Goal: Information Seeking & Learning: Learn about a topic

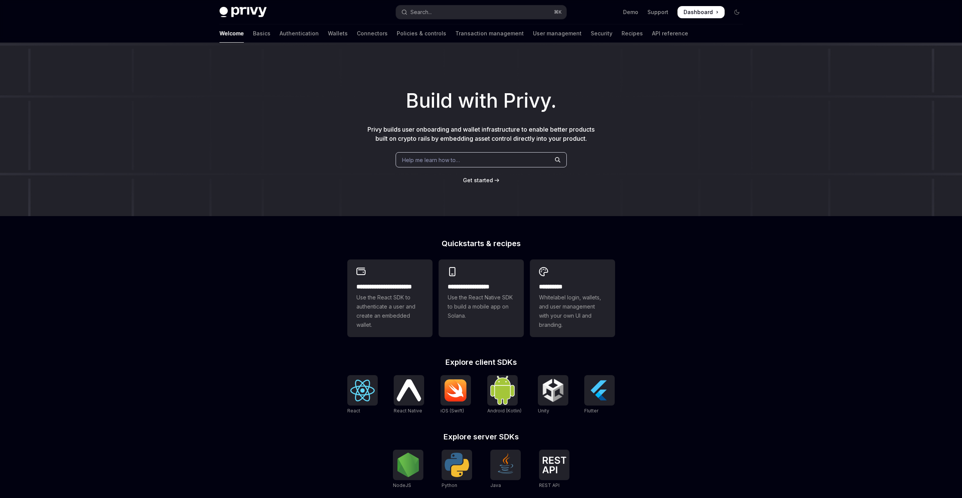
click at [468, 159] on div "Help me learn how to…" at bounding box center [480, 159] width 171 height 15
type textarea "*"
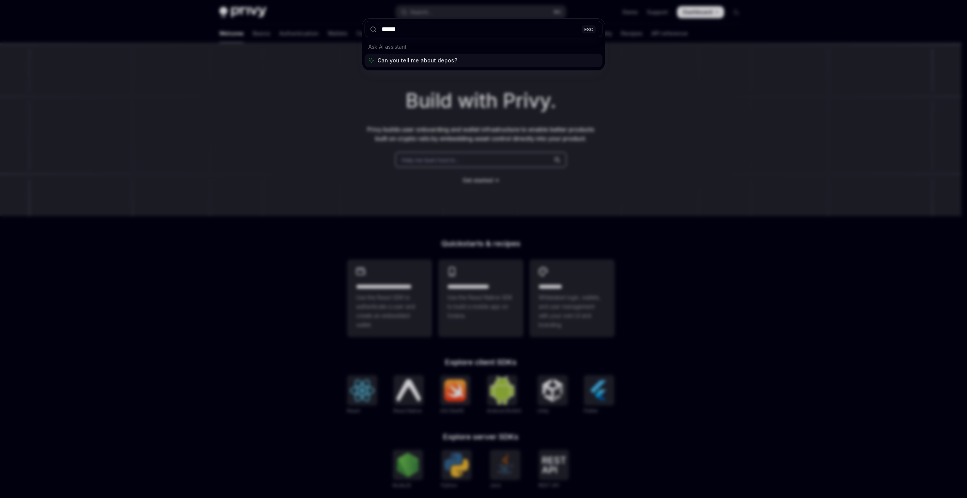
type input "*******"
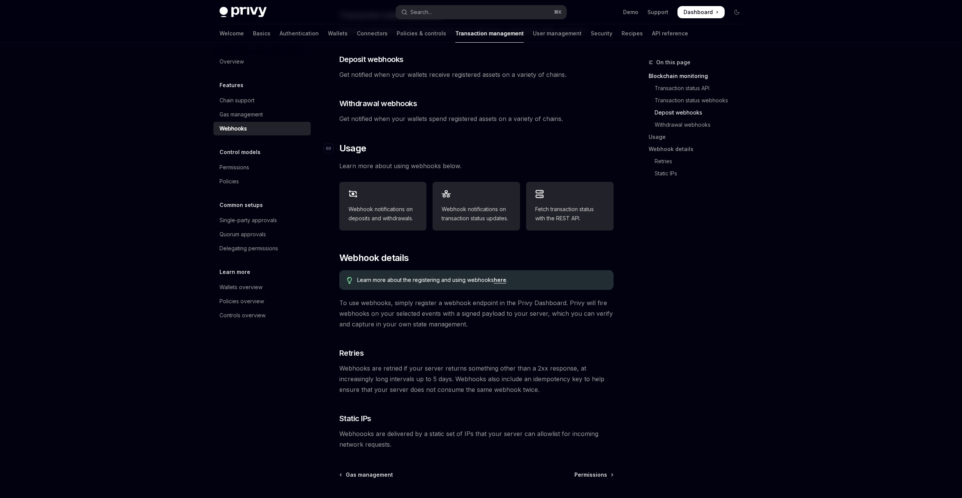
scroll to position [254, 0]
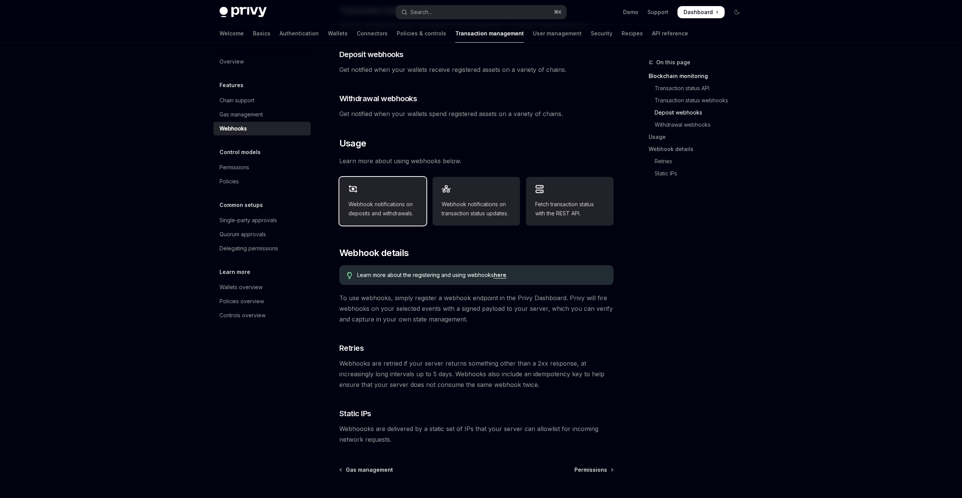
click at [368, 200] on span "Webhook notifications on deposits and withdrawals." at bounding box center [382, 209] width 69 height 18
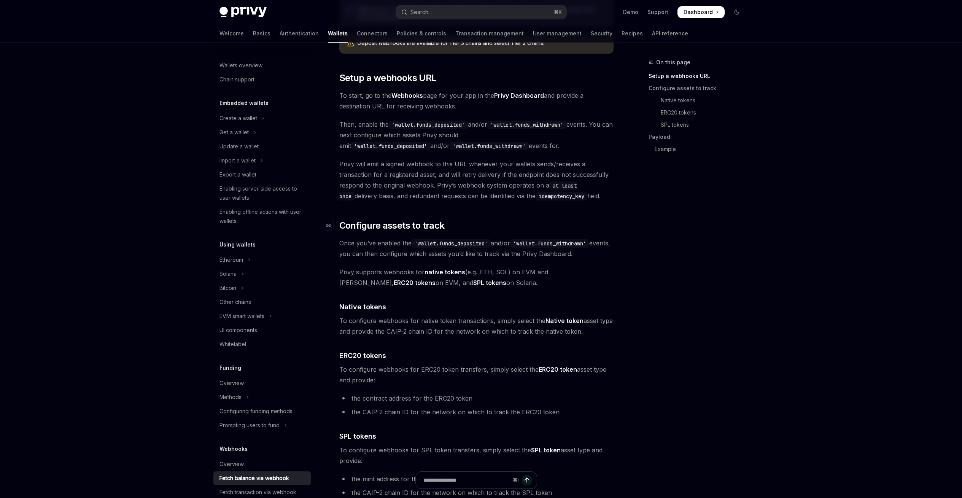
scroll to position [228, 0]
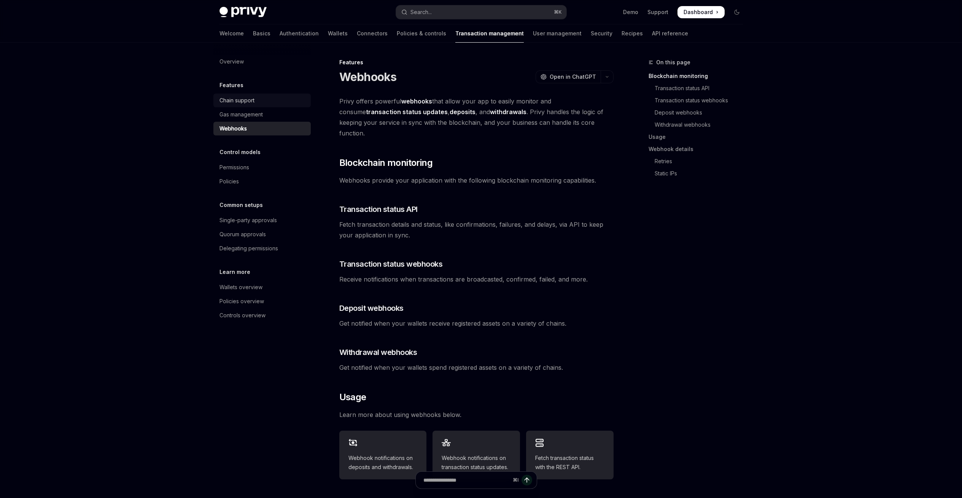
click at [240, 98] on div "Chain support" at bounding box center [236, 100] width 35 height 9
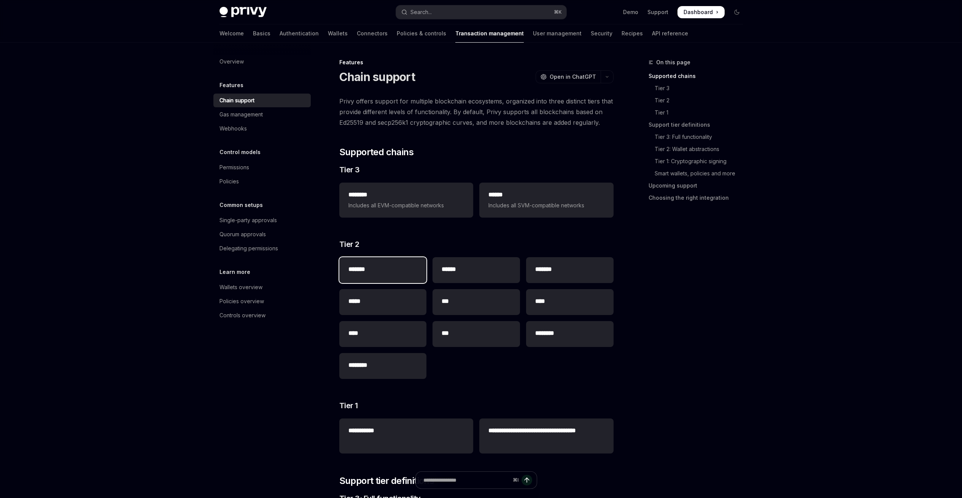
scroll to position [54, 0]
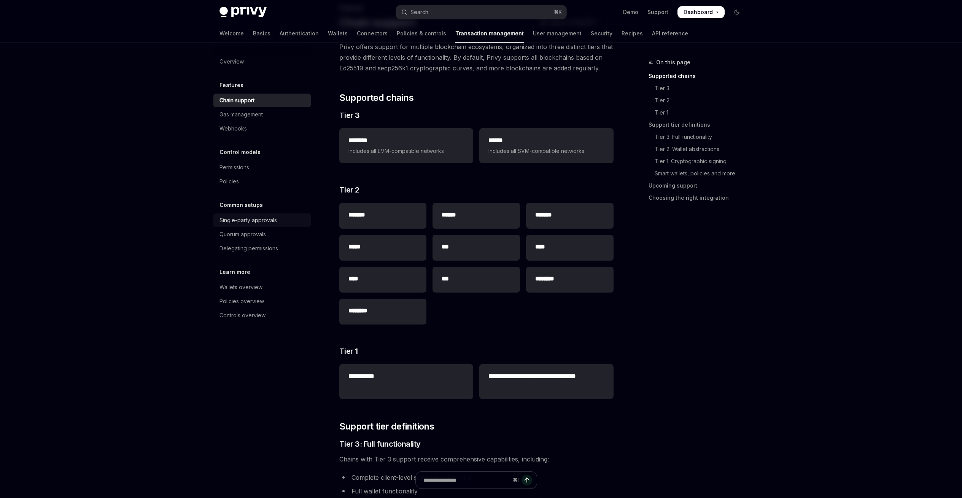
click at [244, 223] on div "Single-party approvals" at bounding box center [247, 220] width 57 height 9
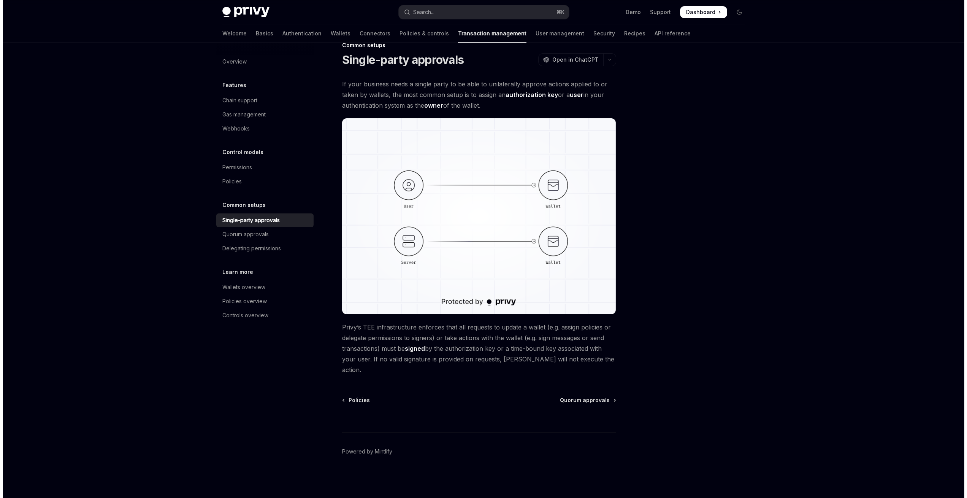
scroll to position [6, 0]
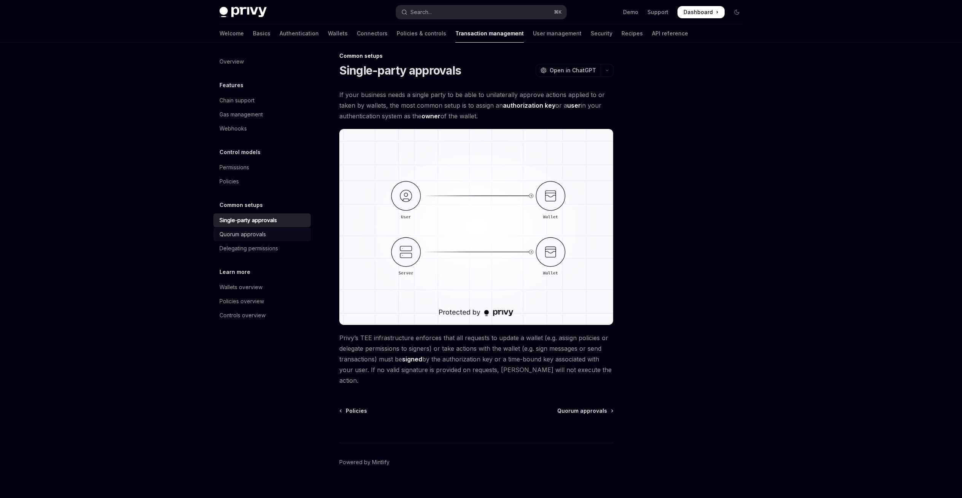
click at [254, 231] on div "Quorum approvals" at bounding box center [242, 234] width 46 height 9
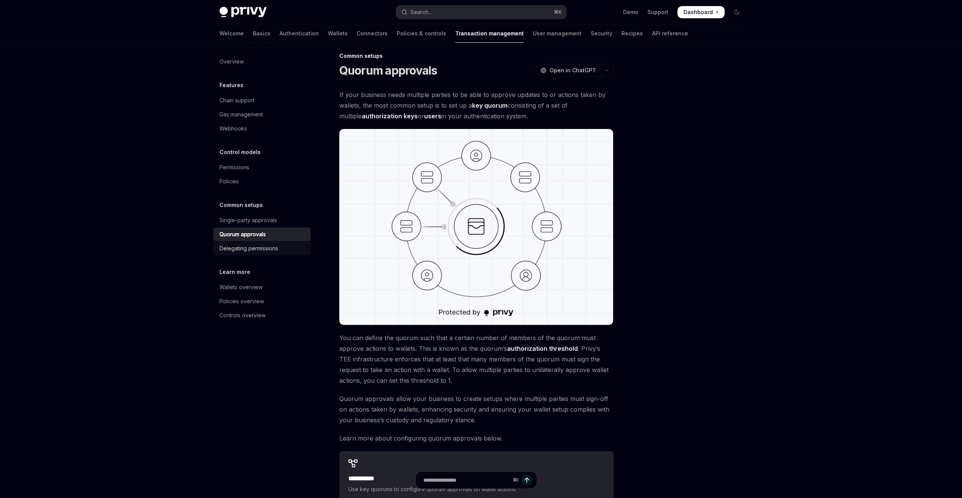
click at [255, 246] on div "Delegating permissions" at bounding box center [248, 248] width 59 height 9
type textarea "*"
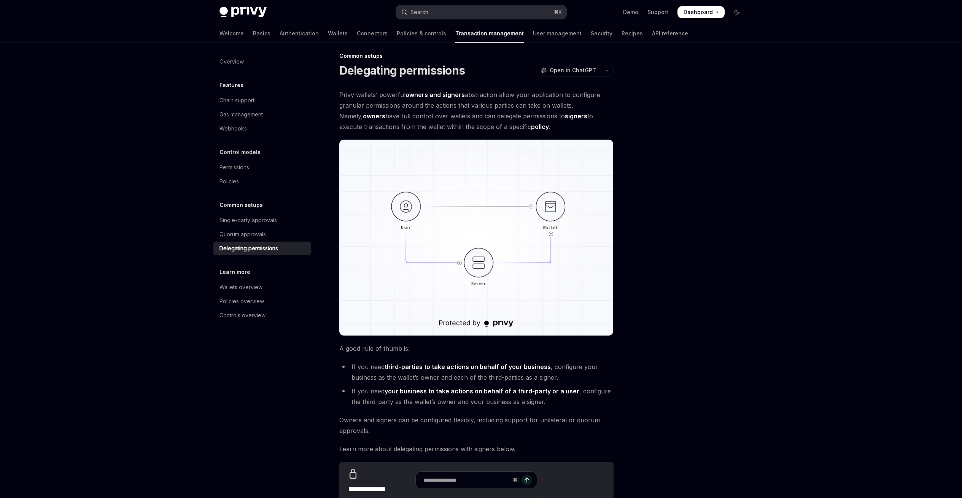
click at [446, 8] on button "Search... ⌘ K" at bounding box center [481, 12] width 170 height 14
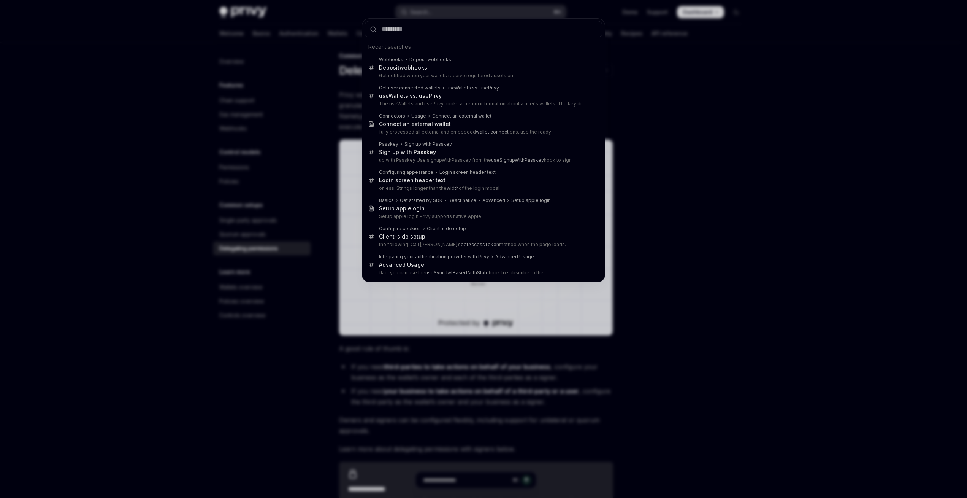
type input "**********"
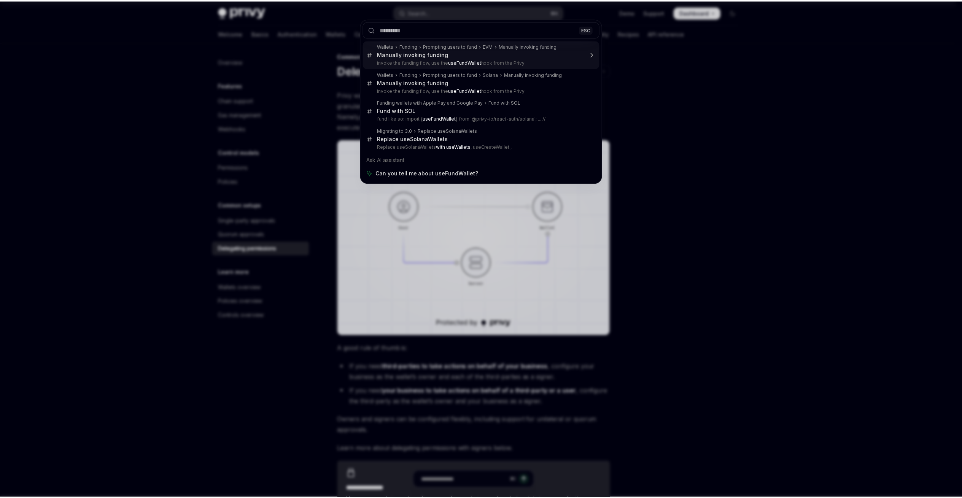
scroll to position [203, 0]
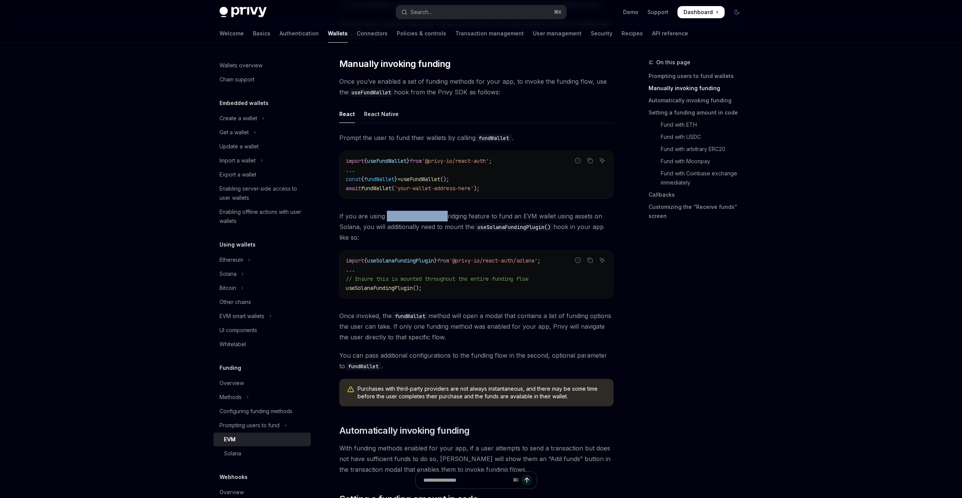
drag, startPoint x: 388, startPoint y: 215, endPoint x: 445, endPoint y: 220, distance: 57.3
click at [445, 220] on span "If you are using Privy’s cross-chain bridging feature to fund an EVM wallet usi…" at bounding box center [476, 227] width 274 height 32
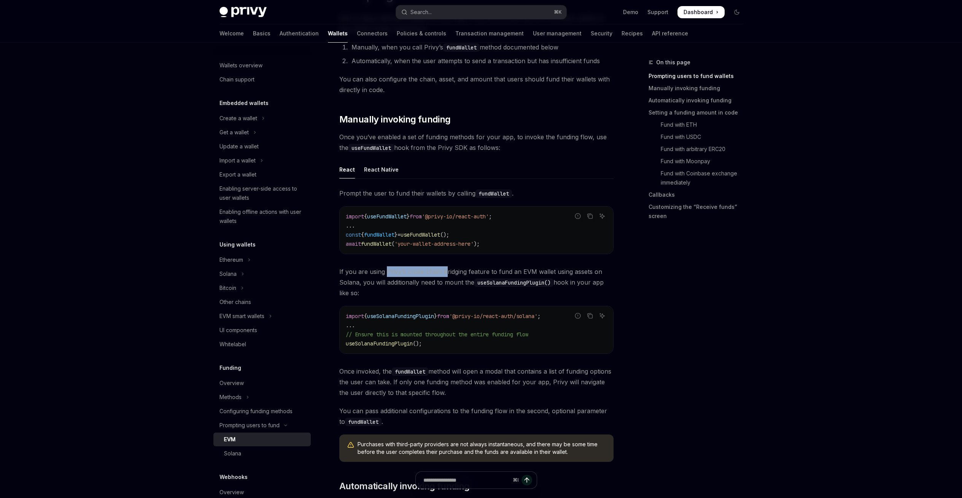
scroll to position [26, 0]
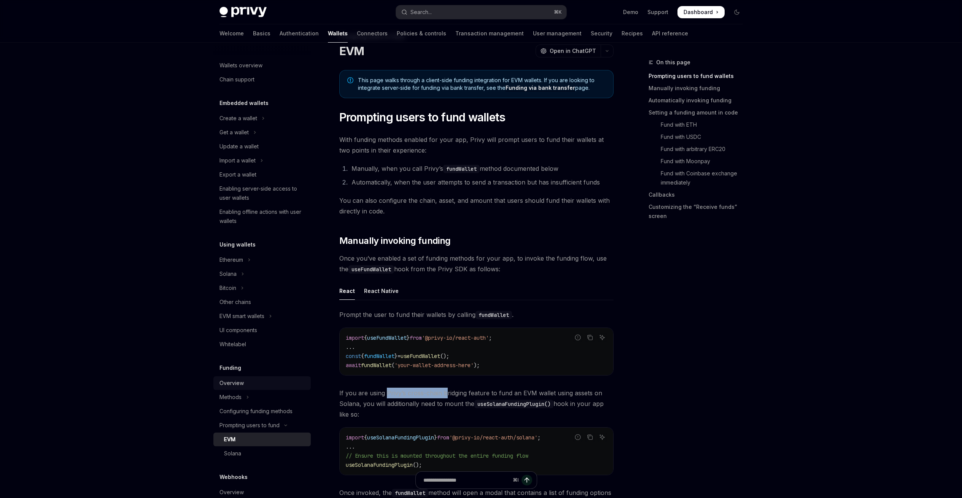
click at [247, 379] on div "Overview" at bounding box center [262, 382] width 87 height 9
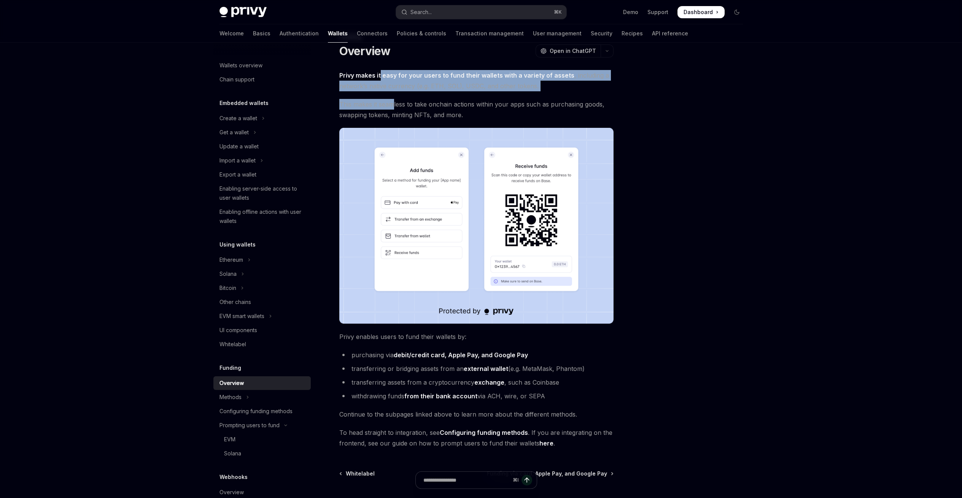
drag, startPoint x: 387, startPoint y: 79, endPoint x: 393, endPoint y: 101, distance: 23.2
click at [393, 101] on div "Privy makes it easy for your users to fund their wallets with a variety of asse…" at bounding box center [476, 259] width 274 height 378
click at [393, 101] on span "This makes it seamless to take onchain actions within your apps such as purchas…" at bounding box center [476, 109] width 274 height 21
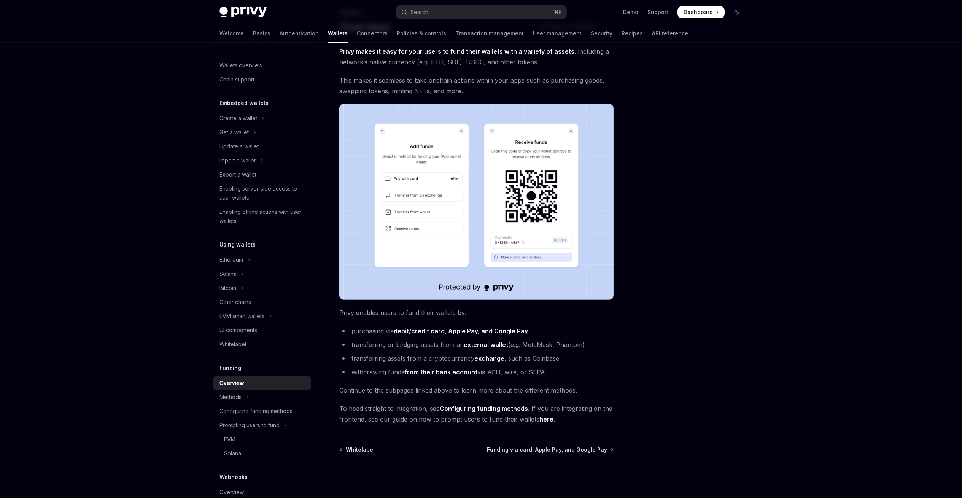
scroll to position [61, 0]
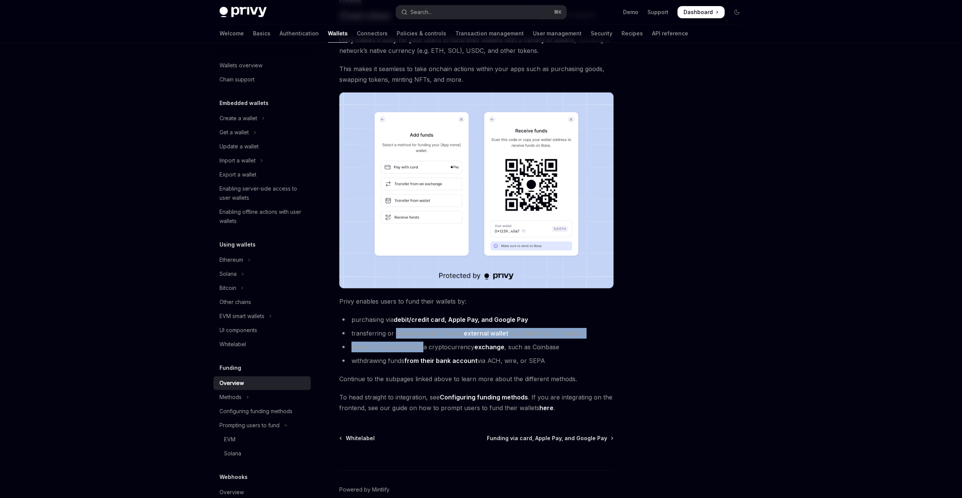
drag, startPoint x: 395, startPoint y: 334, endPoint x: 422, endPoint y: 347, distance: 30.5
click at [422, 347] on ul "purchasing via debit/credit card, Apple Pay, and Google Pay transferring or bri…" at bounding box center [476, 340] width 274 height 52
click at [422, 347] on li "transferring assets from a cryptocurrency exchange , such as Coinbase" at bounding box center [476, 346] width 274 height 11
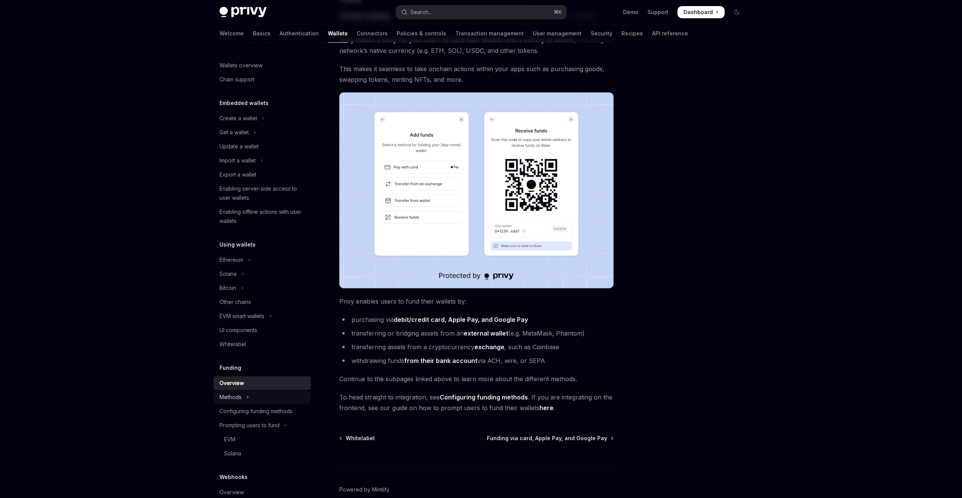
click at [241, 397] on button "Methods" at bounding box center [261, 397] width 97 height 14
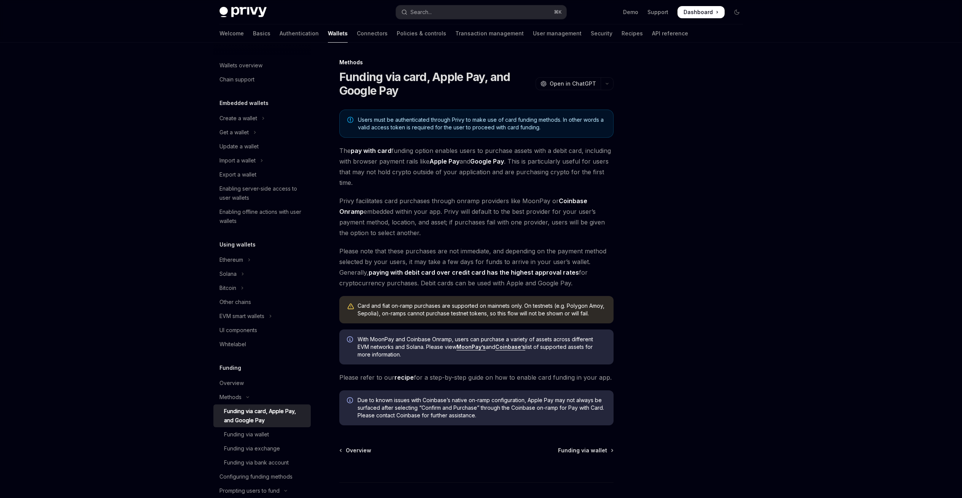
scroll to position [21, 0]
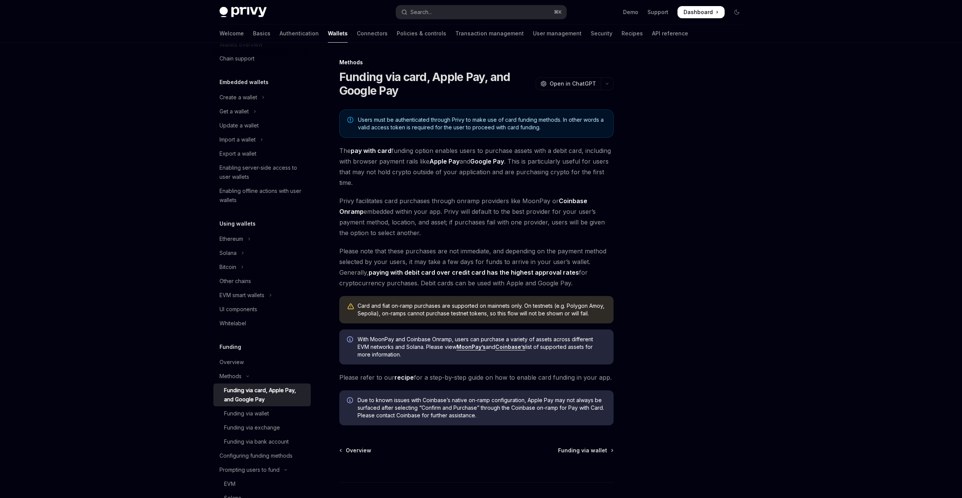
click at [255, 393] on div "Funding via card, Apple Pay, and Google Pay" at bounding box center [265, 395] width 82 height 18
drag, startPoint x: 387, startPoint y: 119, endPoint x: 395, endPoint y: 130, distance: 13.7
click at [395, 130] on span "Users must be authenticated through Privy to make use of card funding methods. …" at bounding box center [482, 123] width 248 height 15
drag, startPoint x: 468, startPoint y: 305, endPoint x: 487, endPoint y: 314, distance: 21.4
click at [487, 314] on div "Card and fiat on-ramp purchases are supported on mainnets only. On testnets (e.…" at bounding box center [481, 309] width 248 height 15
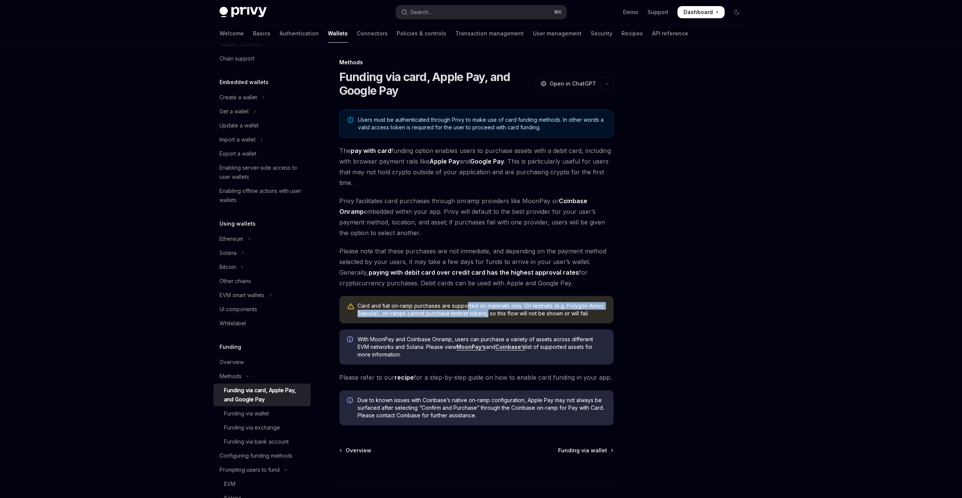
click at [487, 314] on div "Card and fiat on-ramp purchases are supported on mainnets only. On testnets (e.…" at bounding box center [481, 309] width 248 height 15
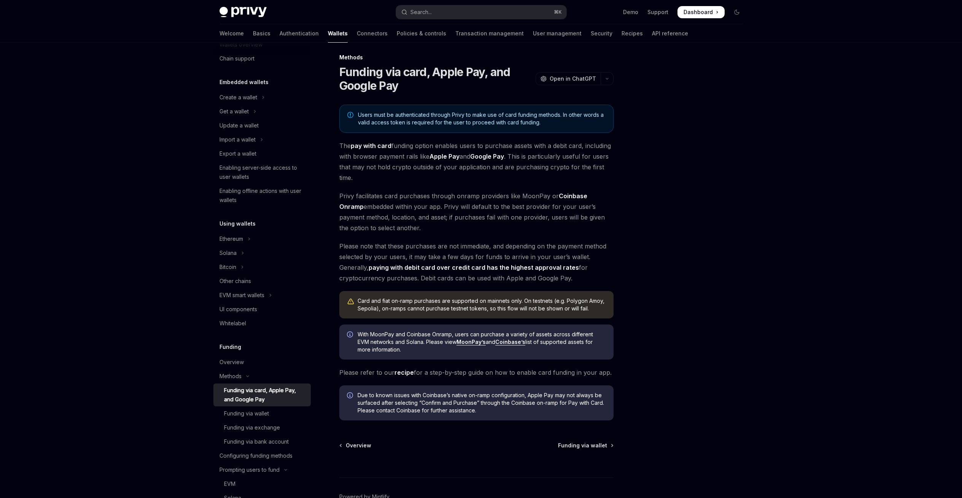
scroll to position [49, 0]
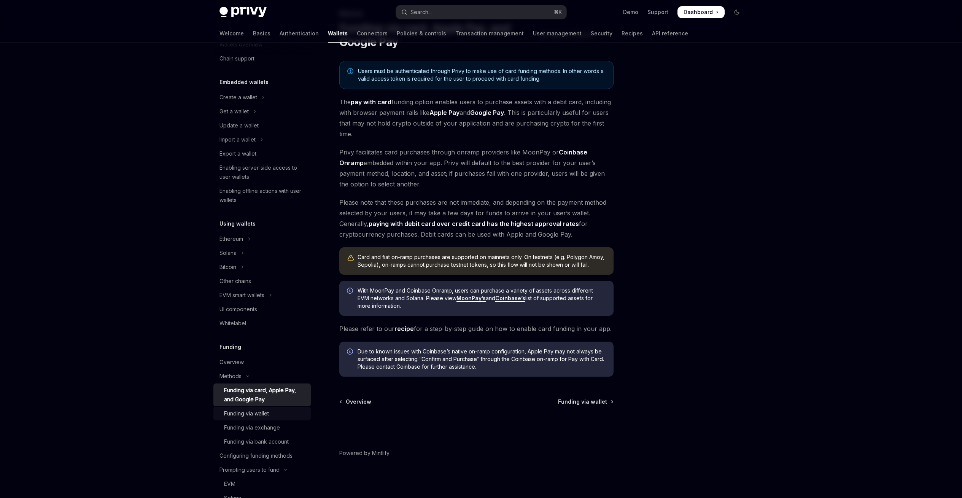
click at [267, 414] on div "Funding via wallet" at bounding box center [246, 413] width 45 height 9
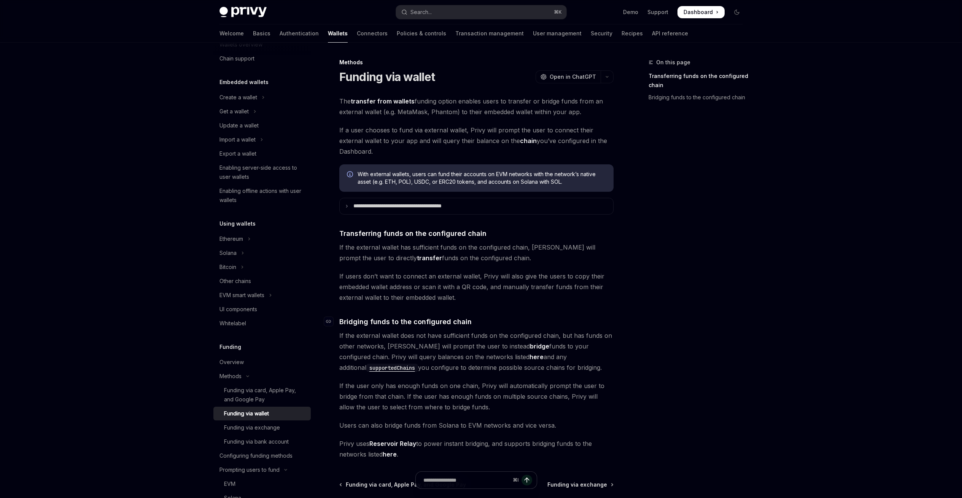
scroll to position [10, 0]
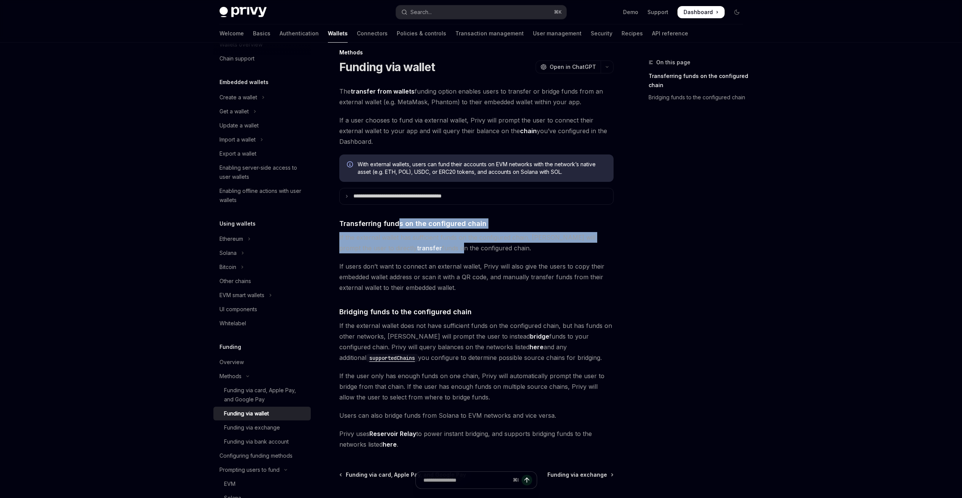
drag, startPoint x: 397, startPoint y: 225, endPoint x: 406, endPoint y: 245, distance: 22.1
click at [406, 244] on div "**********" at bounding box center [476, 268] width 274 height 364
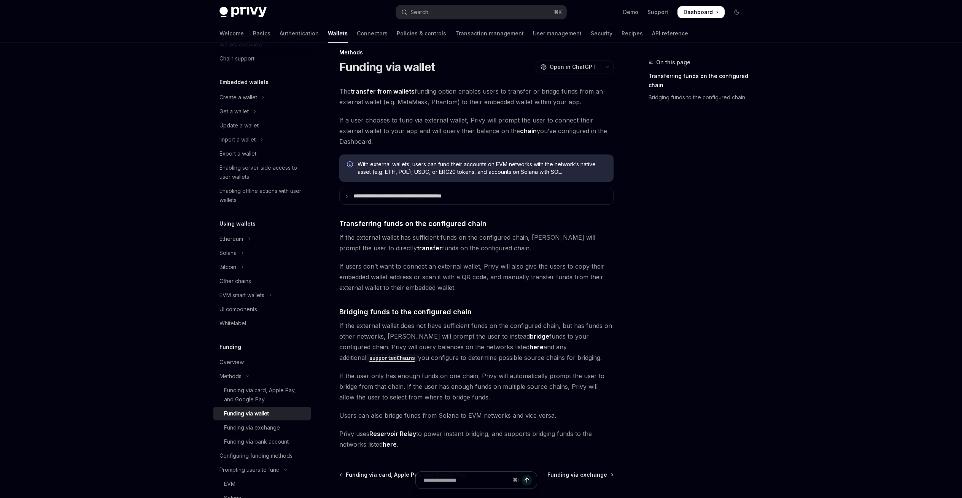
click at [406, 246] on span "If the external wallet has sufficient funds on the configured chain, Privy will…" at bounding box center [476, 242] width 274 height 21
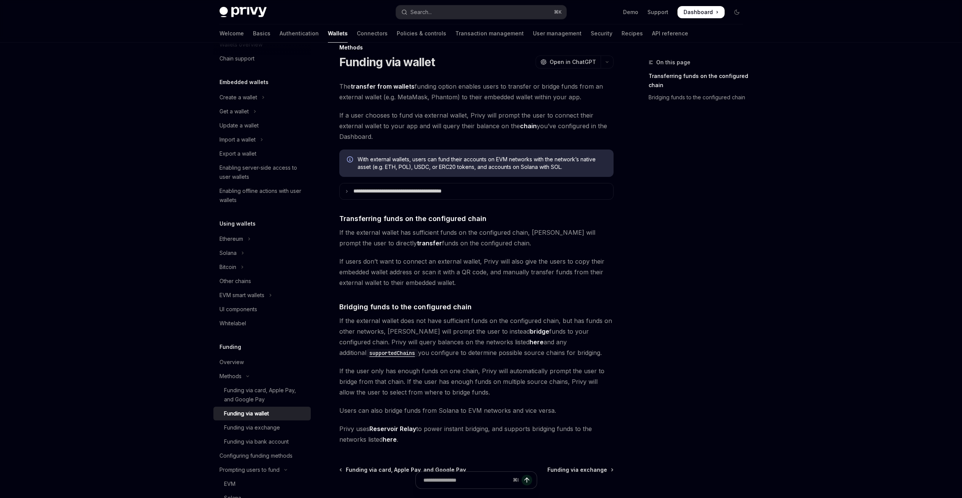
scroll to position [24, 0]
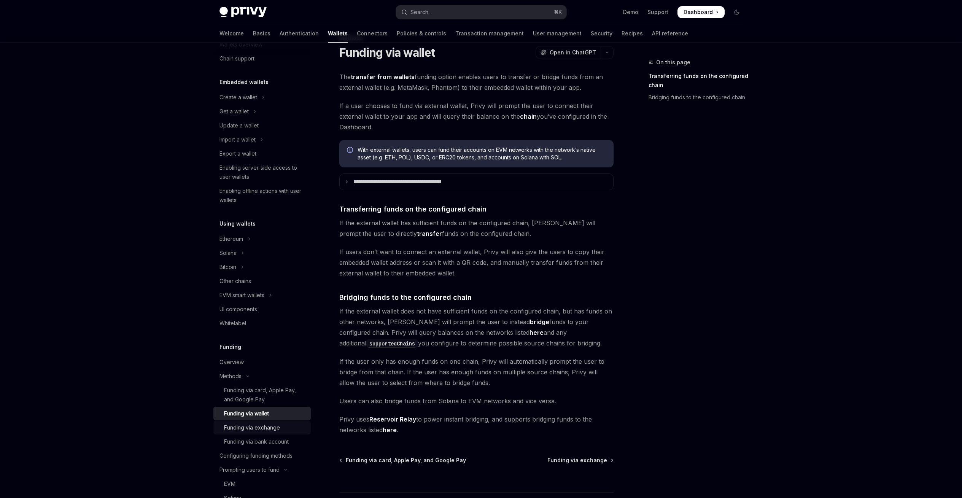
click at [241, 427] on div "Funding via exchange" at bounding box center [252, 427] width 56 height 9
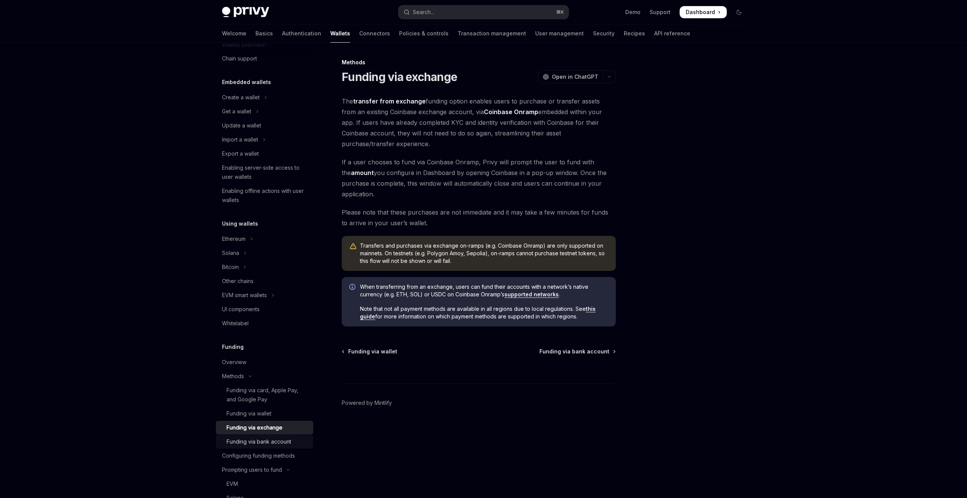
click at [239, 439] on div "Funding via bank account" at bounding box center [259, 441] width 65 height 9
type textarea "*"
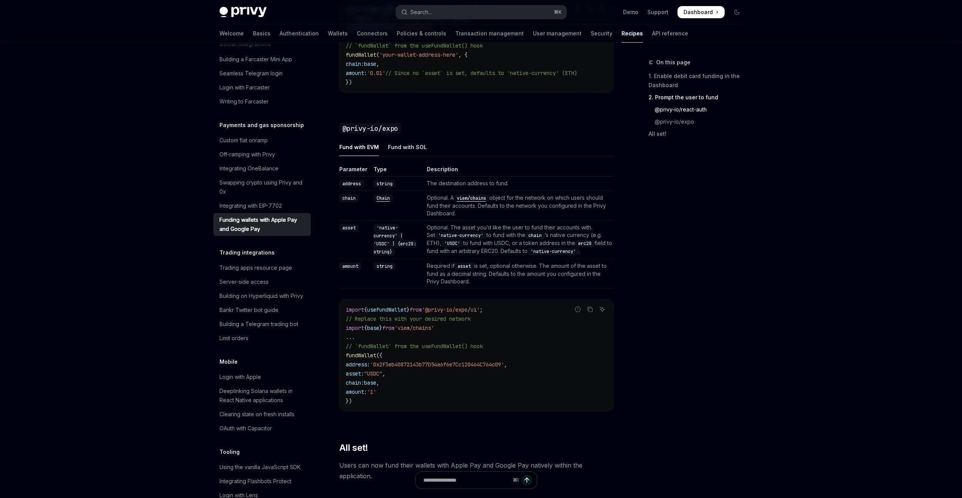
scroll to position [569, 0]
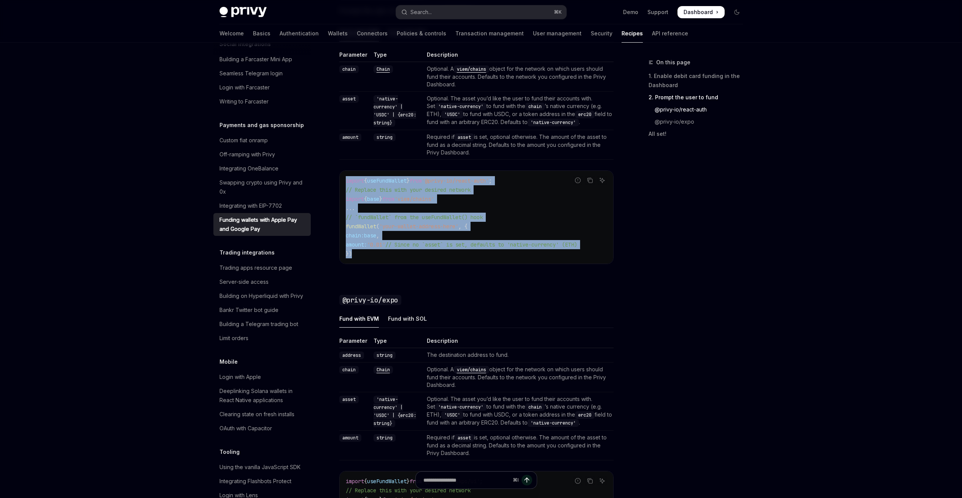
drag, startPoint x: 345, startPoint y: 179, endPoint x: 529, endPoint y: 254, distance: 199.5
click at [529, 254] on div "import { useFundWallet } from '@privy-io/react-auth' ; // Replace this with you…" at bounding box center [476, 217] width 273 height 93
copy code "import { useFundWallet } from '@privy-io/react-auth' ; // Replace this with you…"
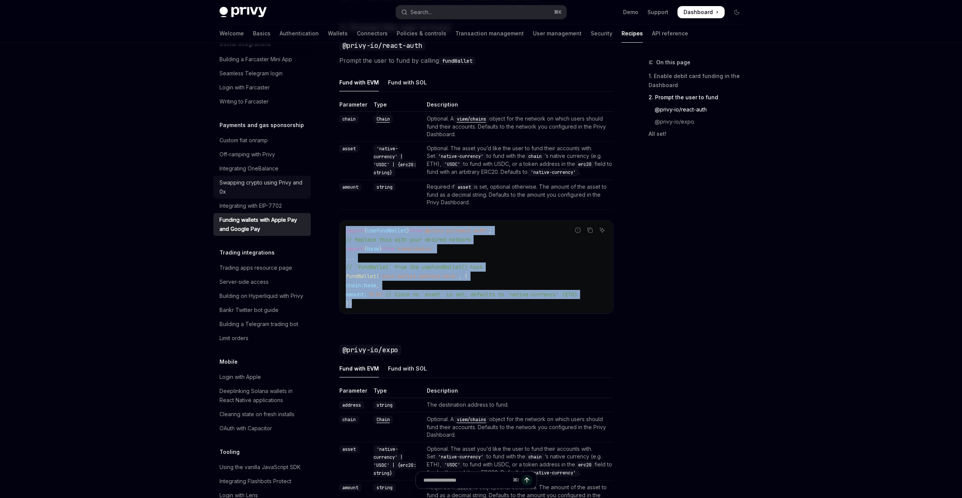
click at [258, 196] on div "Swapping crypto using Privy and 0x" at bounding box center [262, 187] width 87 height 18
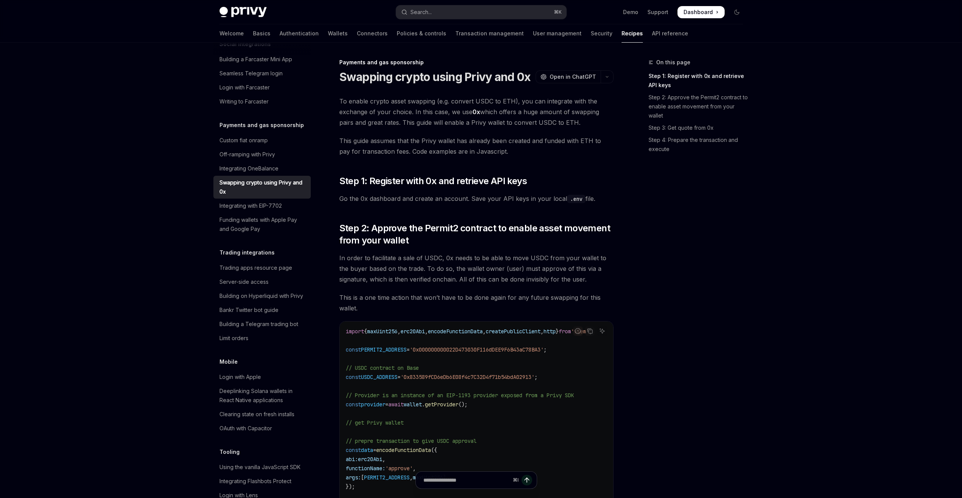
scroll to position [25, 0]
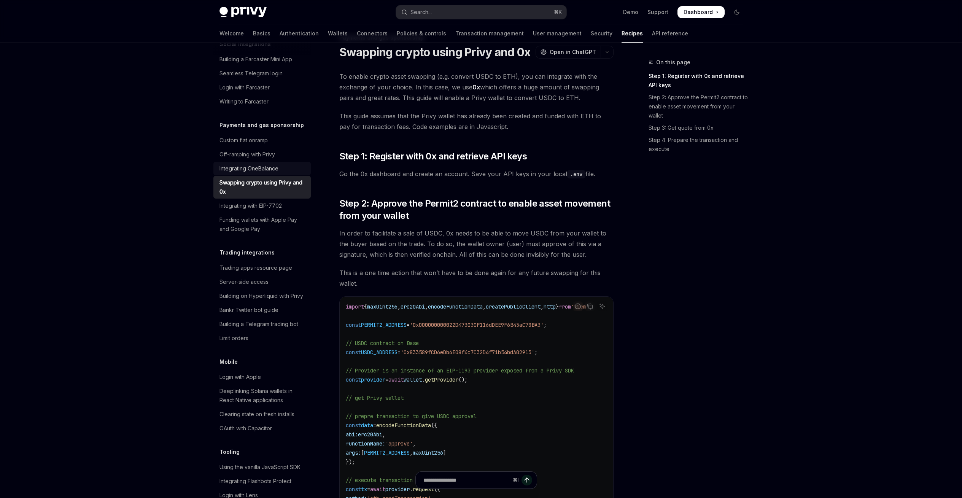
click at [268, 173] on div "Integrating OneBalance" at bounding box center [248, 168] width 59 height 9
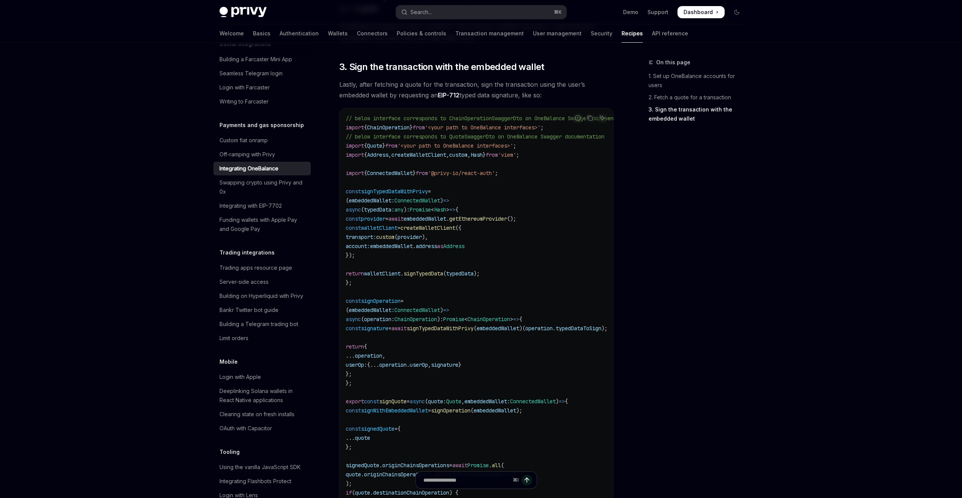
scroll to position [395, 0]
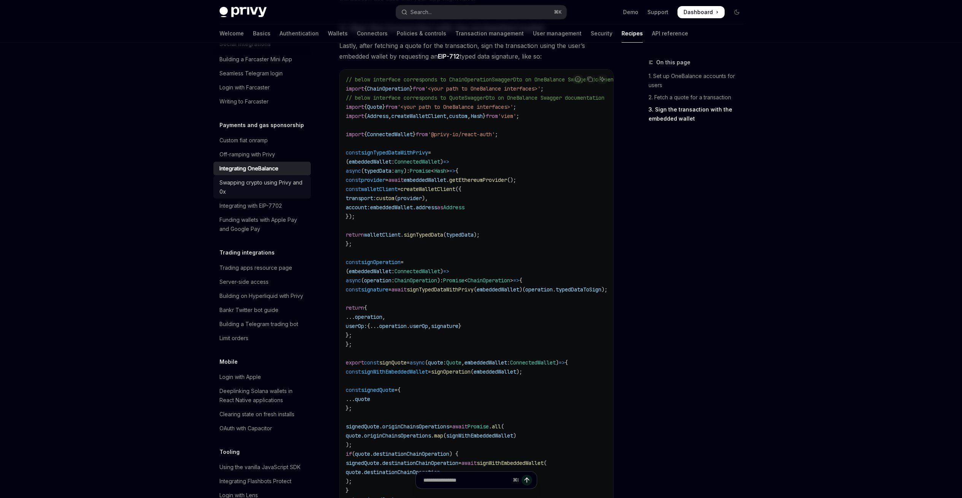
click at [254, 196] on div "Swapping crypto using Privy and 0x" at bounding box center [262, 187] width 87 height 18
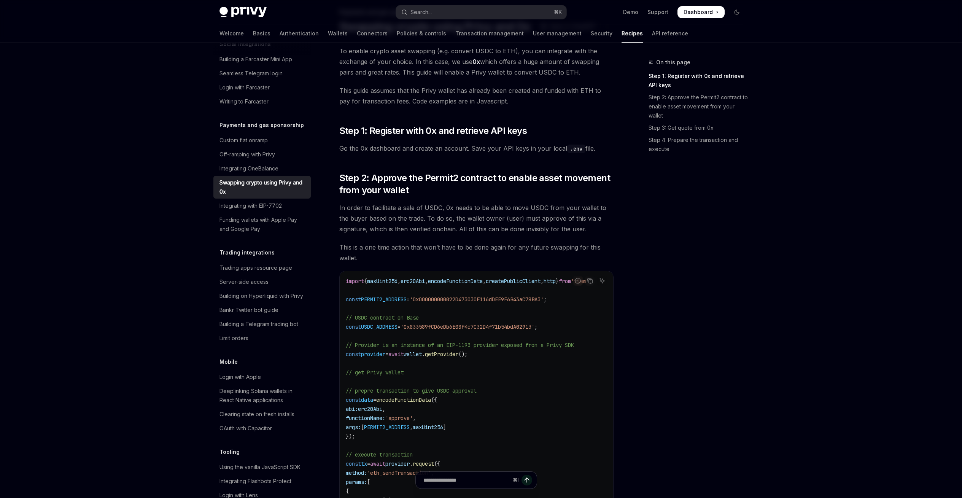
scroll to position [138, 0]
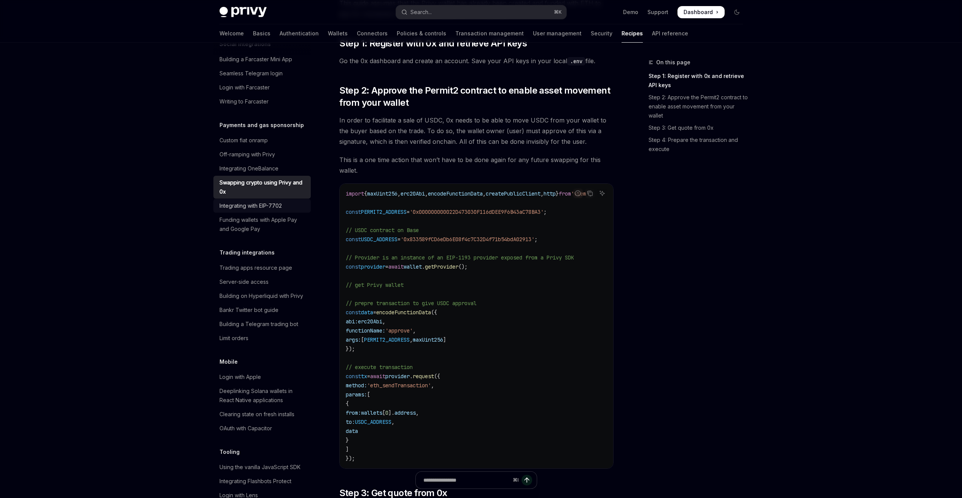
click at [257, 210] on div "Integrating with EIP-7702" at bounding box center [250, 205] width 62 height 9
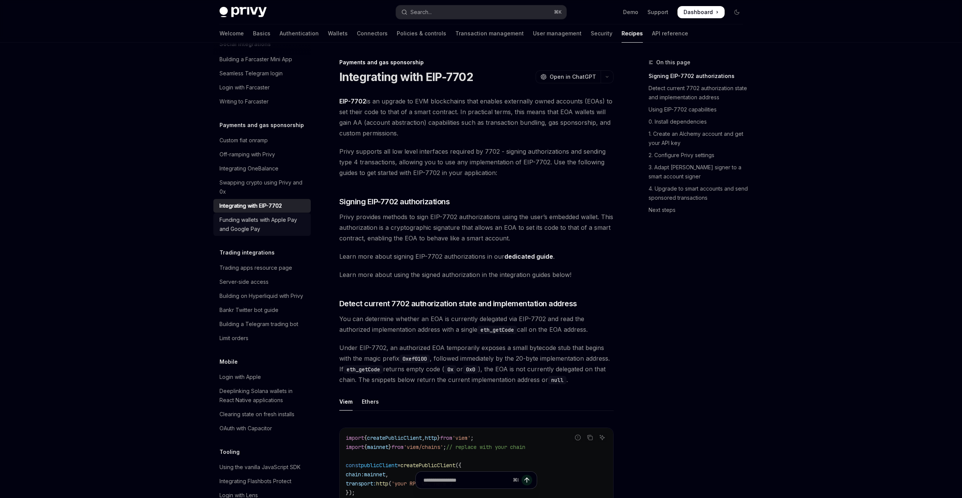
click at [282, 233] on div "Funding wallets with Apple Pay and Google Pay" at bounding box center [262, 224] width 87 height 18
type textarea "*"
